Goal: Information Seeking & Learning: Find contact information

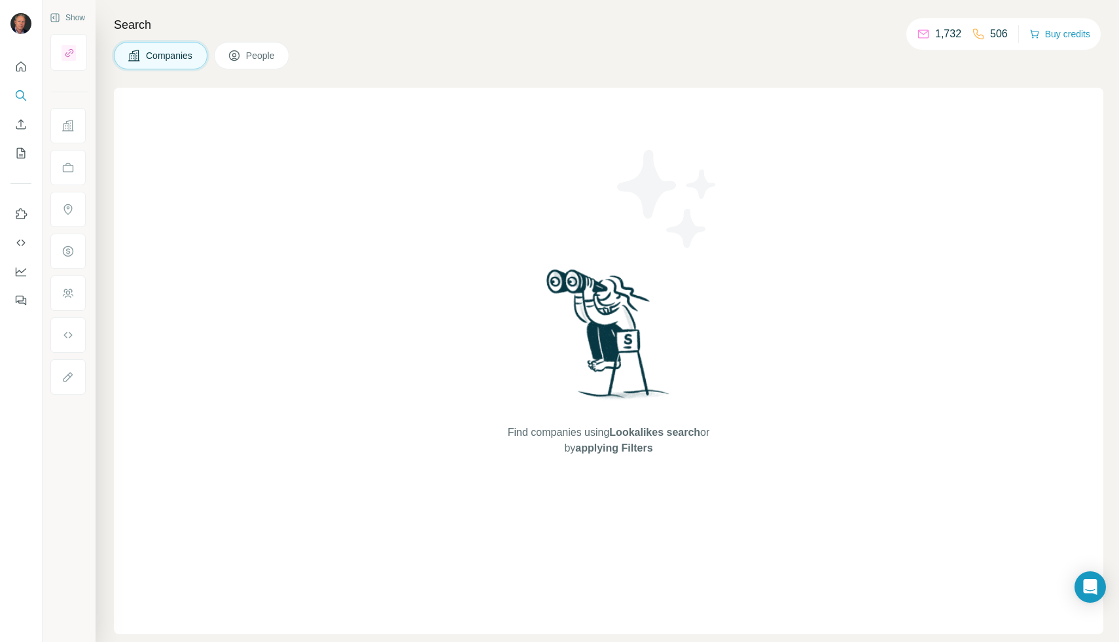
click at [251, 60] on span "People" at bounding box center [261, 55] width 30 height 13
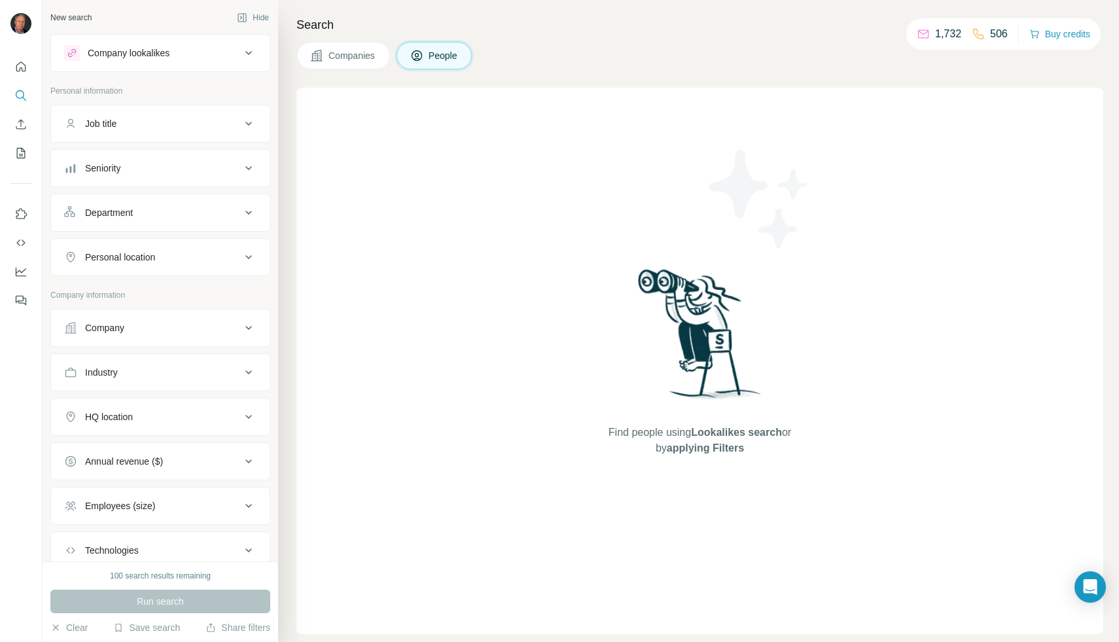
click at [108, 128] on div "Job title" at bounding box center [100, 123] width 31 height 13
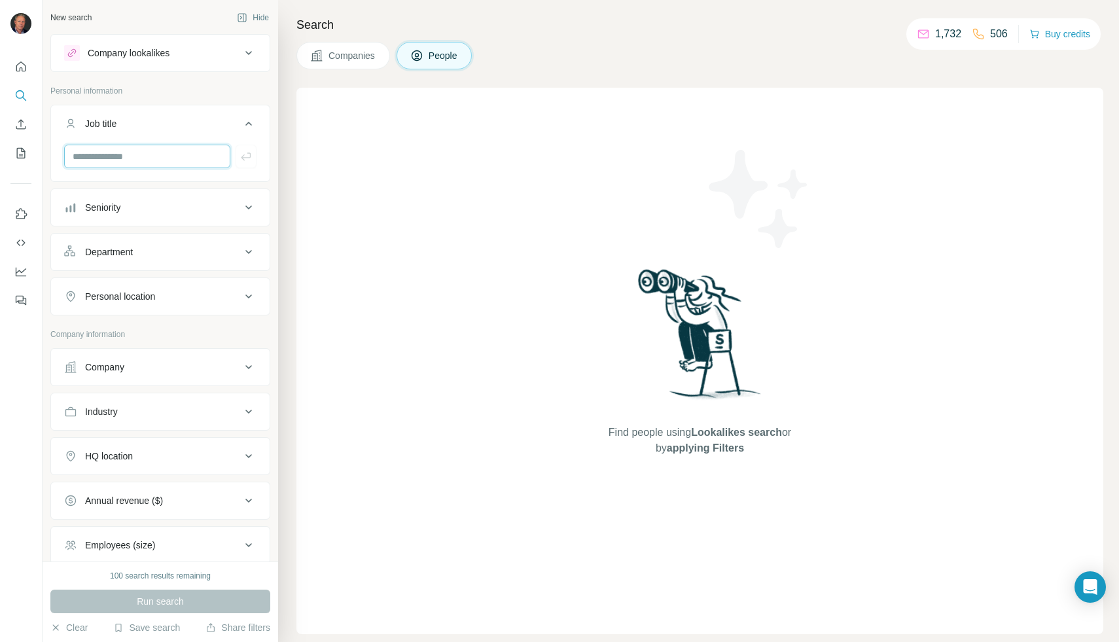
click at [105, 159] on input "text" at bounding box center [147, 157] width 166 height 24
type input "**********"
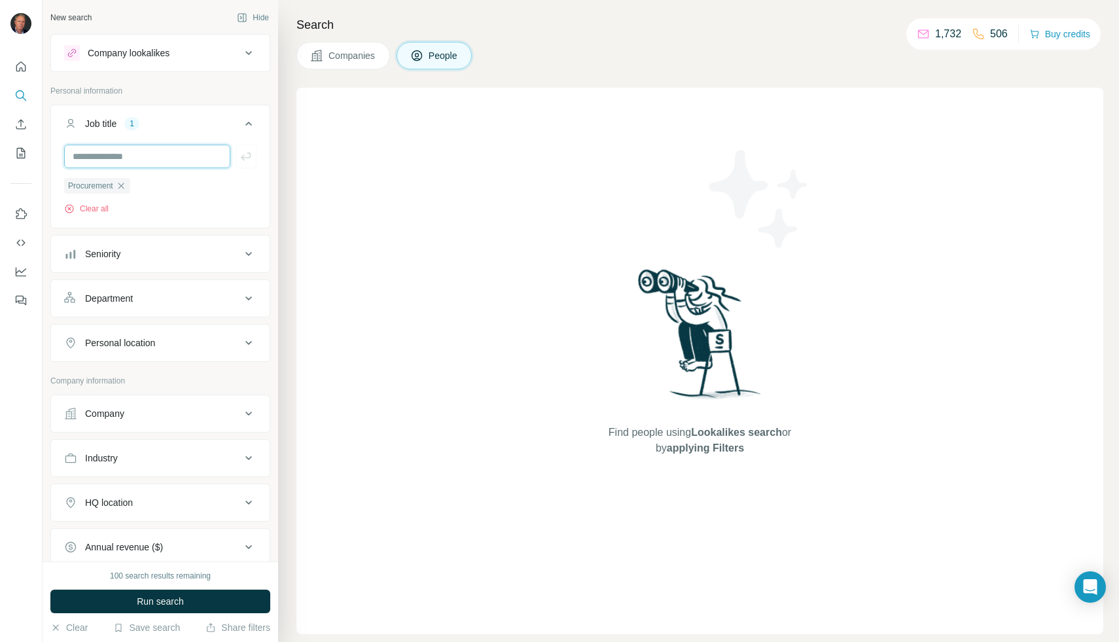
click at [134, 154] on input "text" at bounding box center [147, 157] width 166 height 24
type input "********"
click at [138, 257] on div "Seniority" at bounding box center [152, 253] width 177 height 13
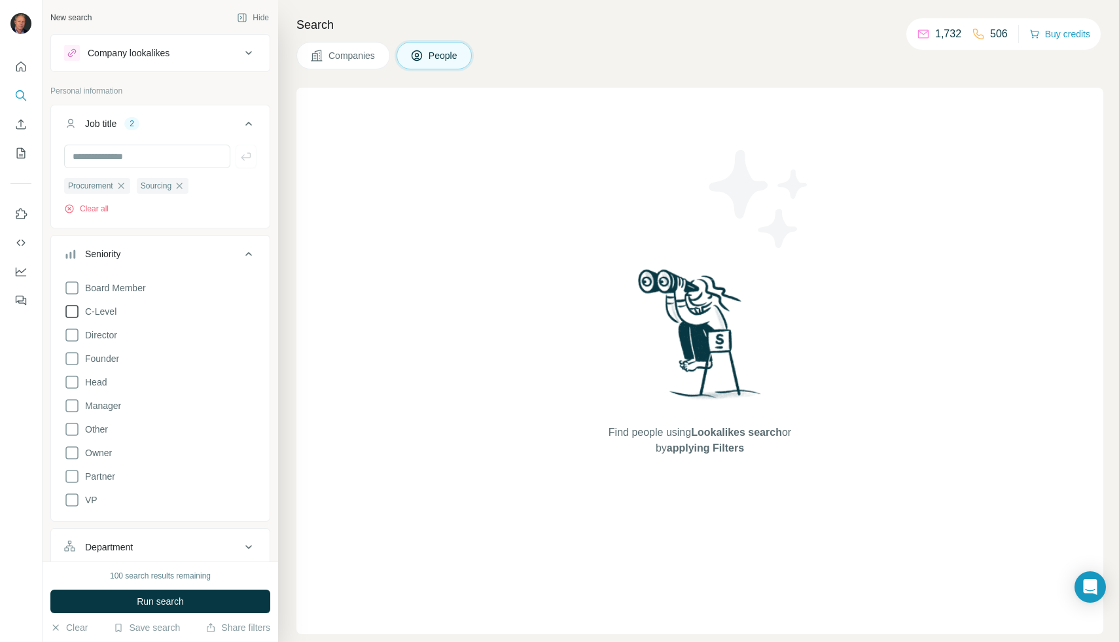
click at [79, 310] on icon at bounding box center [72, 312] width 16 height 16
click at [78, 335] on icon at bounding box center [71, 335] width 13 height 13
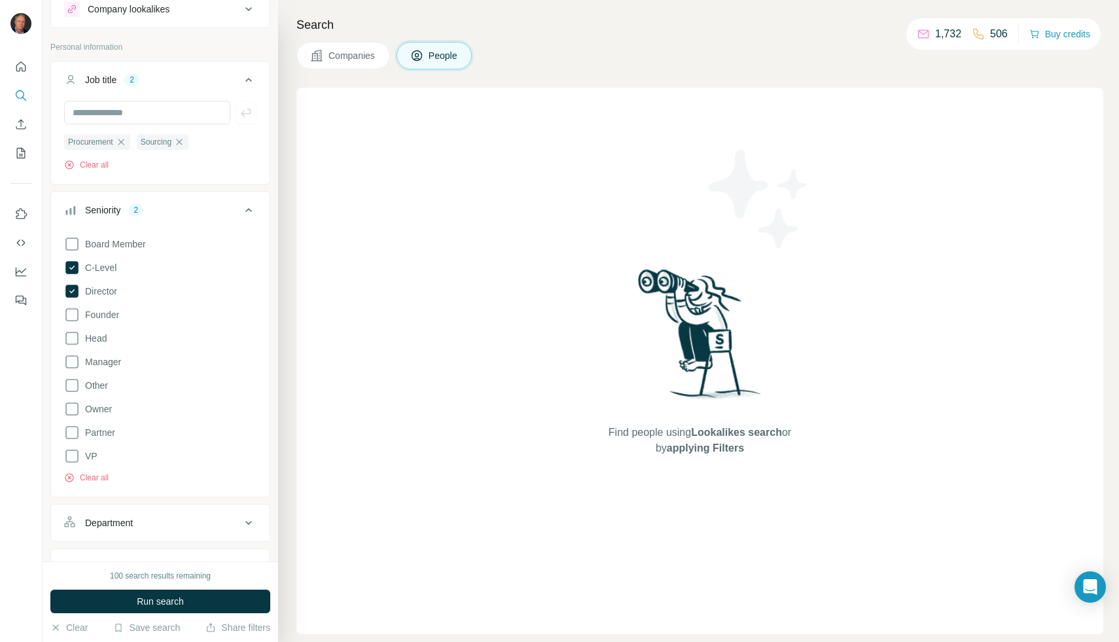
scroll to position [78, 0]
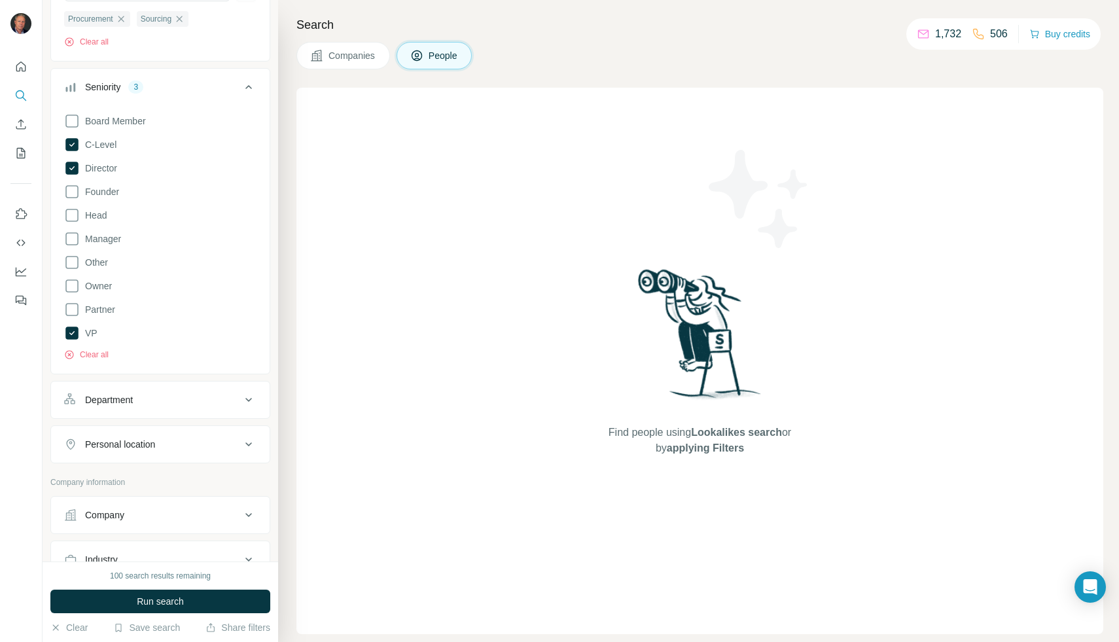
scroll to position [178, 0]
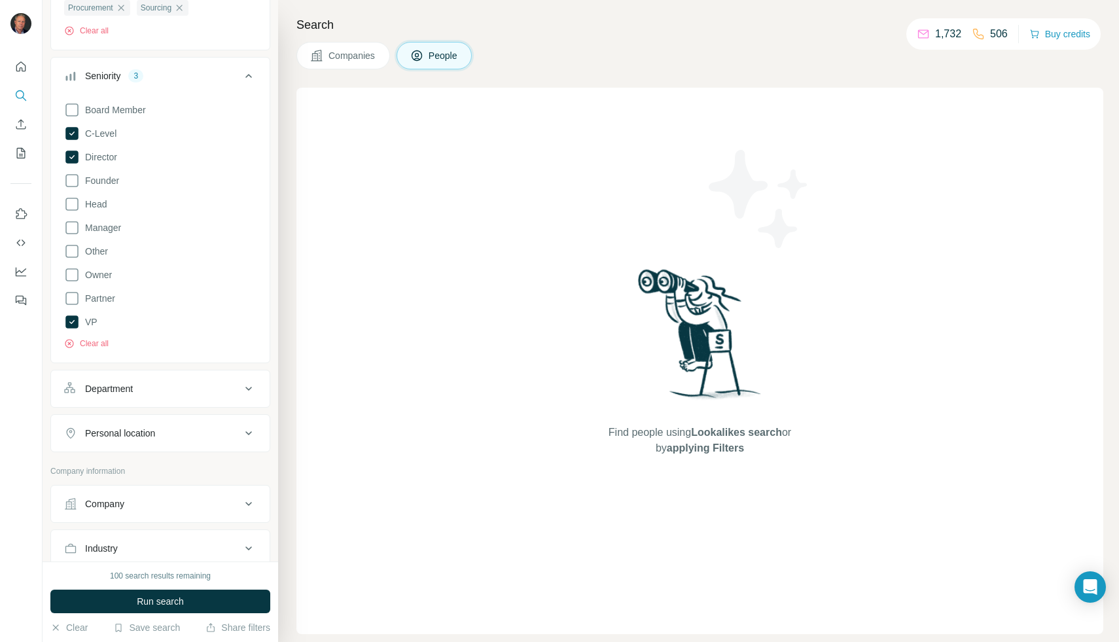
click at [115, 389] on div "Department" at bounding box center [109, 388] width 48 height 13
click at [124, 417] on input at bounding box center [154, 421] width 162 height 14
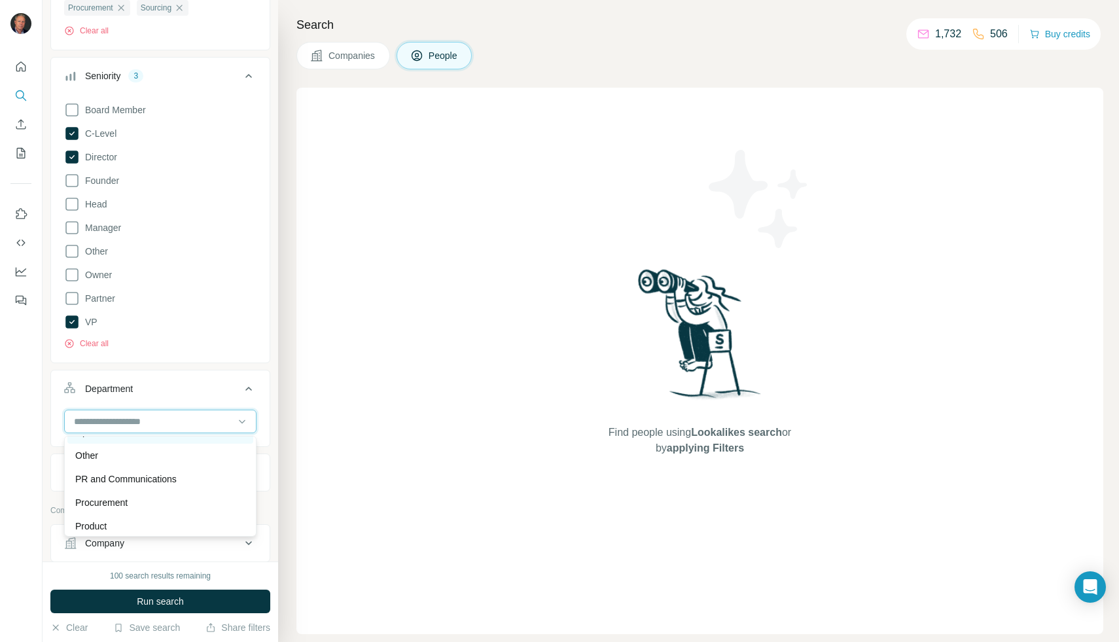
scroll to position [351, 0]
click at [118, 499] on p "Procurement" at bounding box center [101, 500] width 52 height 13
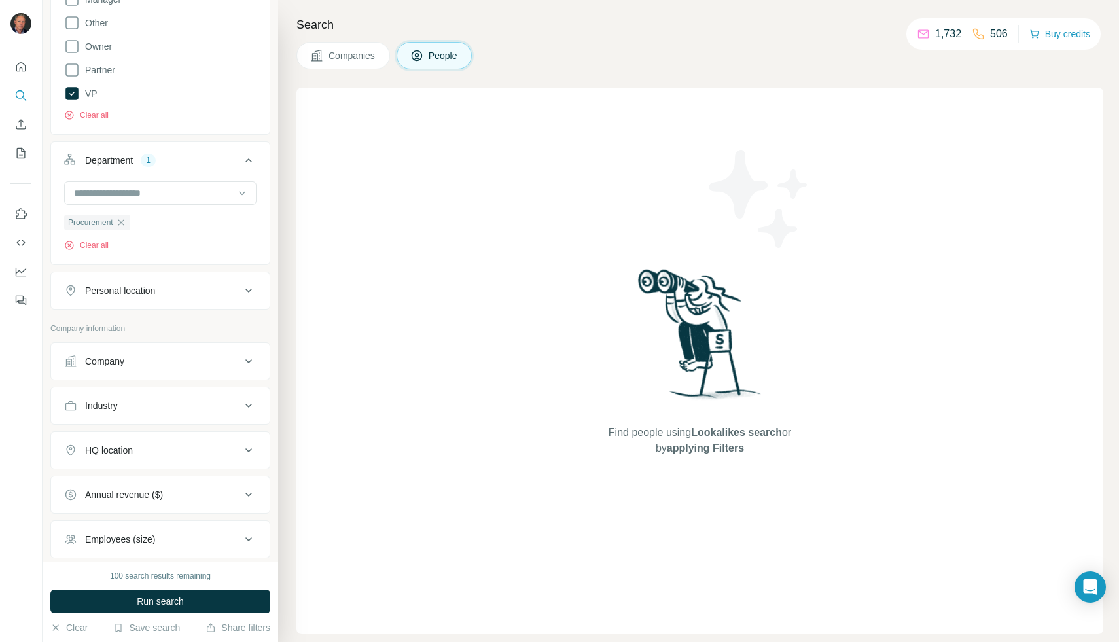
scroll to position [416, 0]
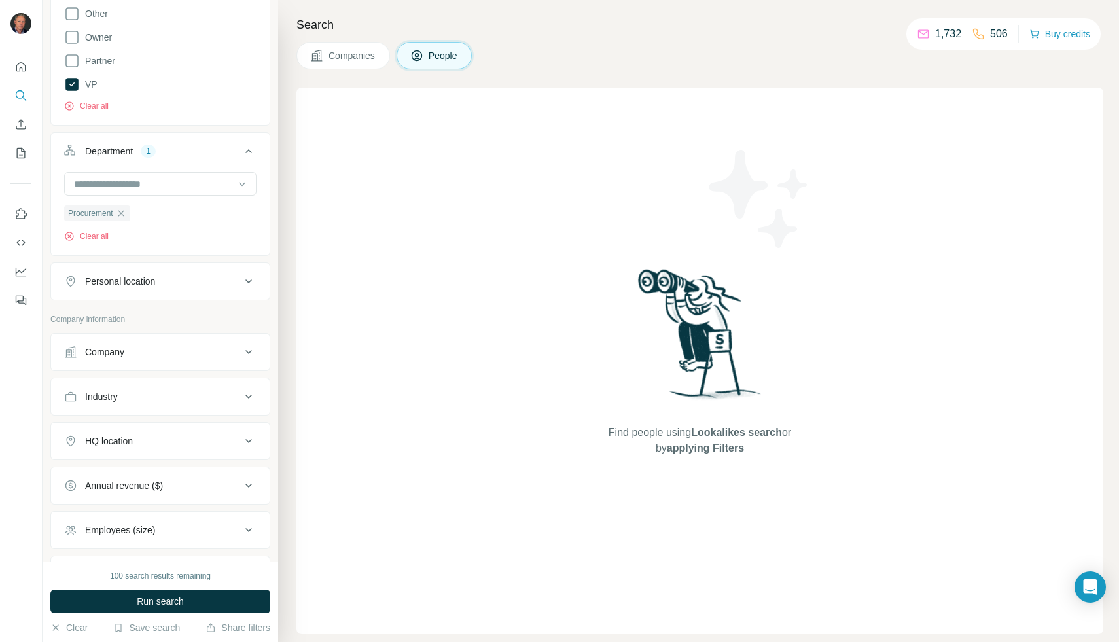
click at [160, 440] on div "HQ location" at bounding box center [152, 441] width 177 height 13
click at [145, 469] on input "text" at bounding box center [160, 474] width 192 height 24
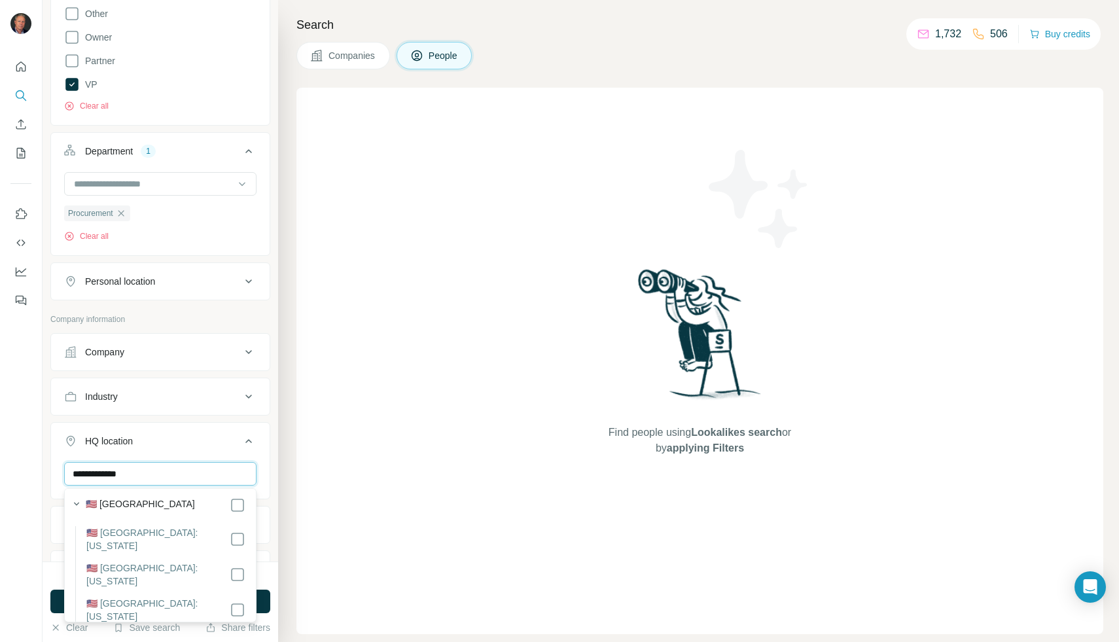
scroll to position [0, 0]
type input "**********"
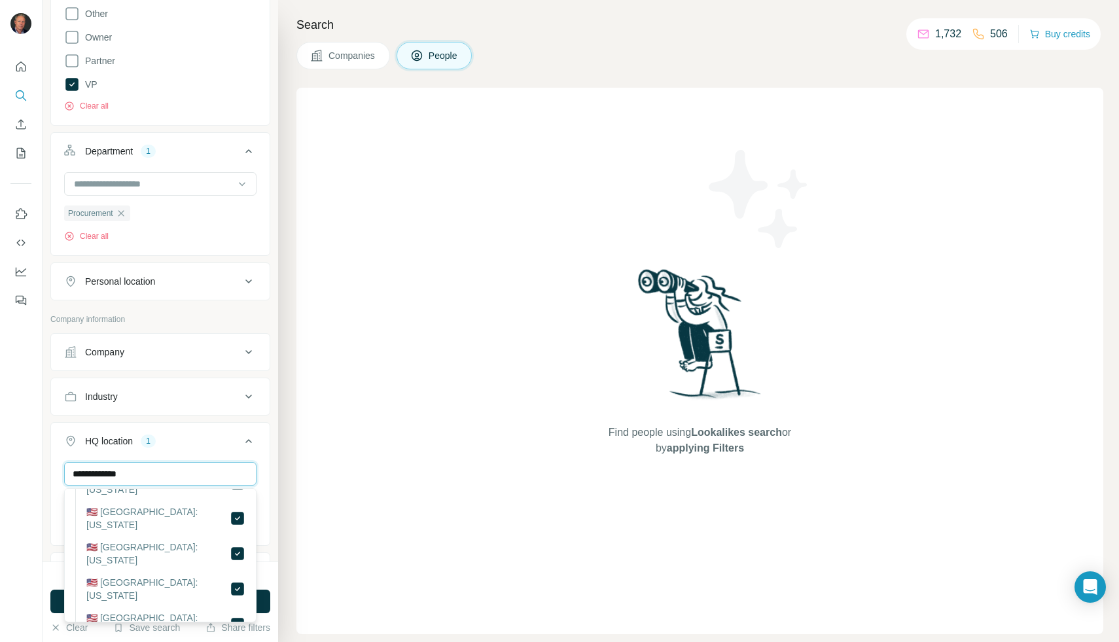
click at [207, 476] on input "**********" at bounding box center [160, 474] width 192 height 24
click at [253, 441] on icon at bounding box center [249, 441] width 16 height 16
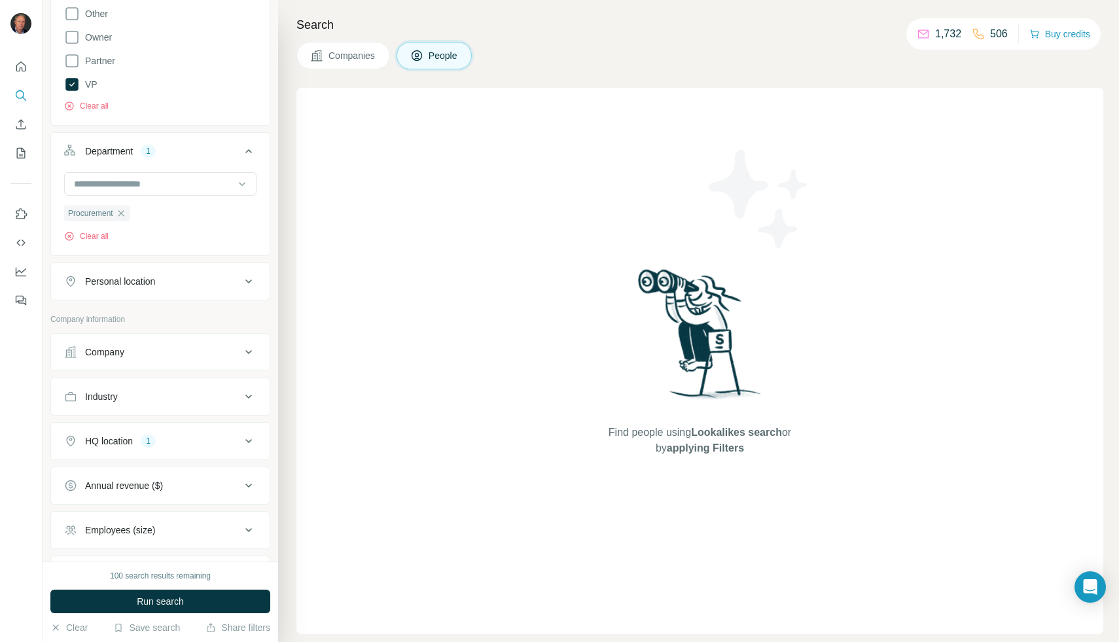
click at [248, 528] on icon at bounding box center [249, 530] width 16 height 16
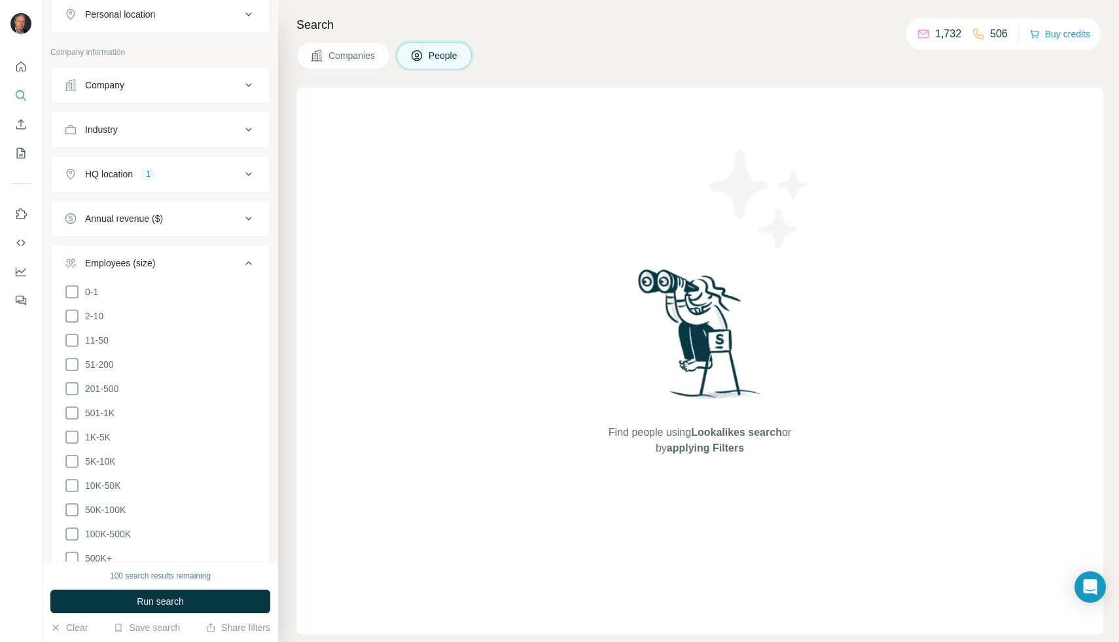
scroll to position [733, 0]
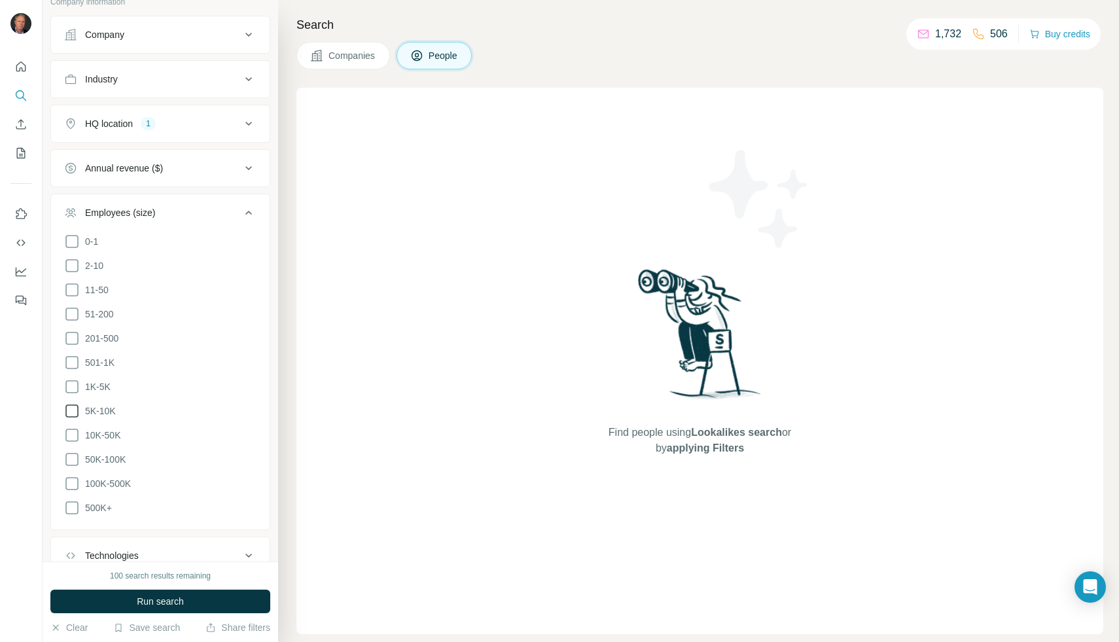
click at [73, 404] on icon at bounding box center [72, 411] width 16 height 16
click at [73, 427] on icon at bounding box center [72, 435] width 16 height 16
click at [79, 459] on icon at bounding box center [72, 460] width 16 height 16
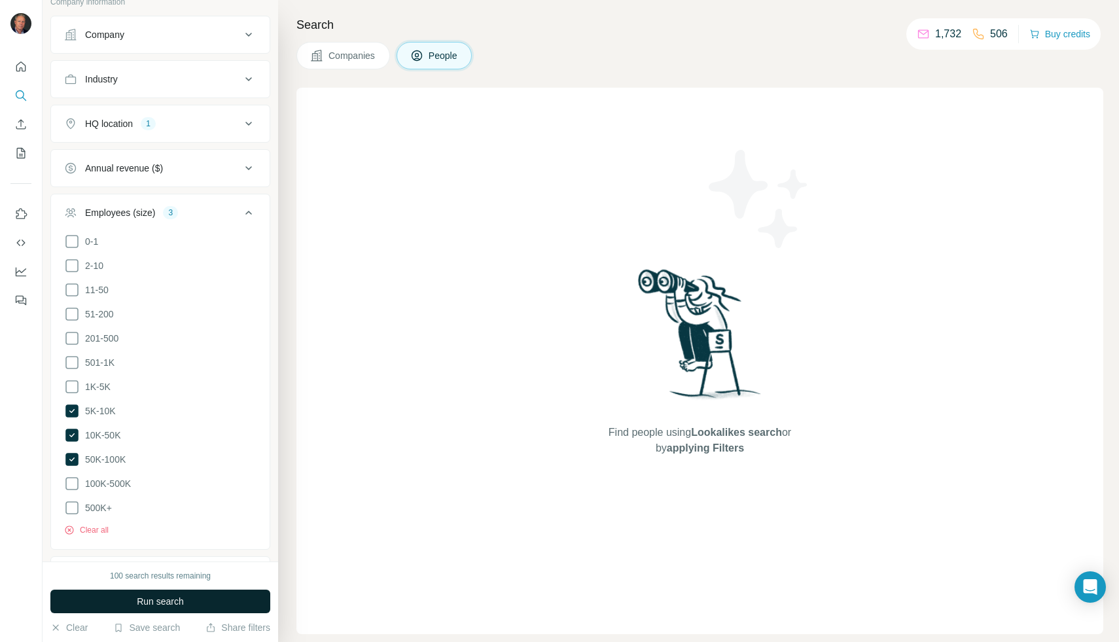
click at [225, 596] on button "Run search" at bounding box center [160, 602] width 220 height 24
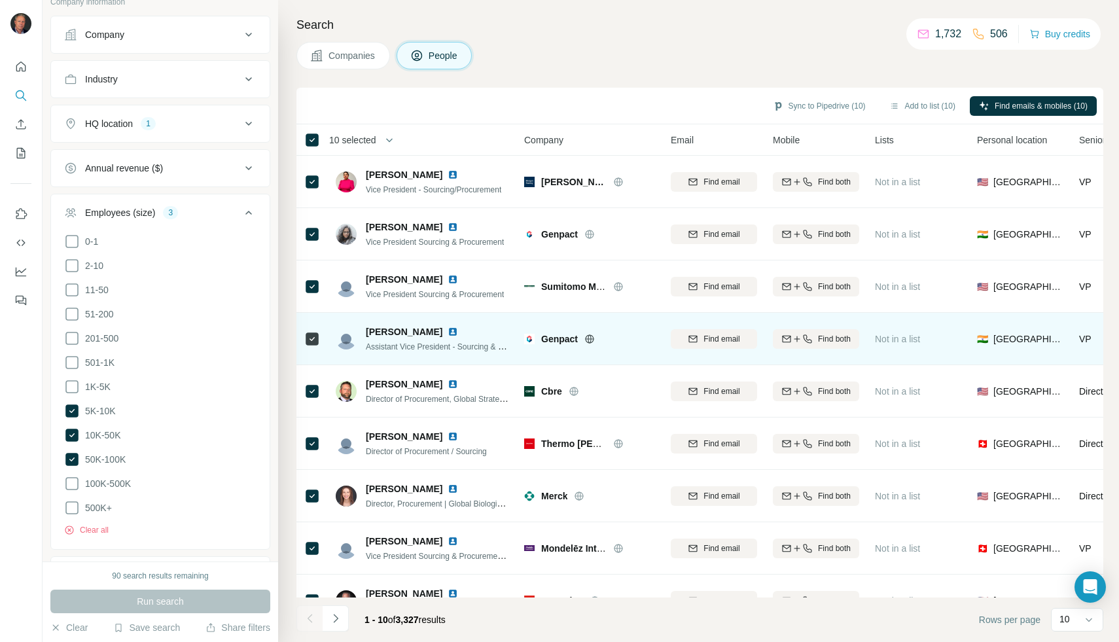
scroll to position [0, 3]
